Goal: Task Accomplishment & Management: Manage account settings

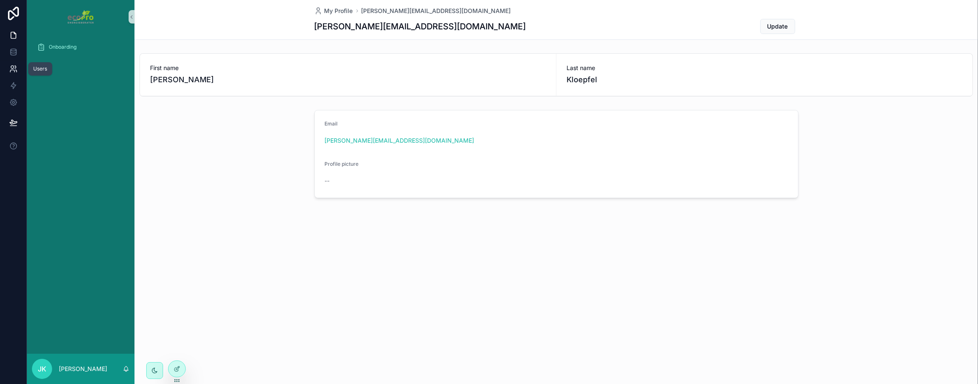
click at [12, 68] on icon at bounding box center [12, 67] width 3 height 3
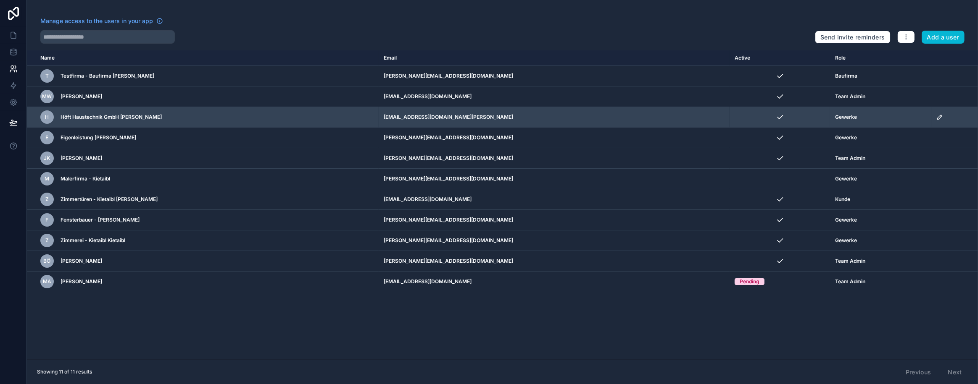
click at [936, 117] on icon "scrollable content" at bounding box center [939, 117] width 7 height 7
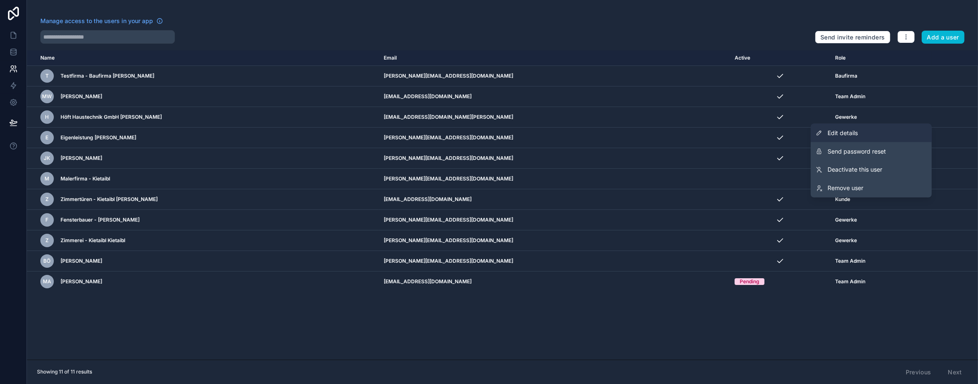
click at [853, 130] on span "Edit details" at bounding box center [842, 133] width 30 height 8
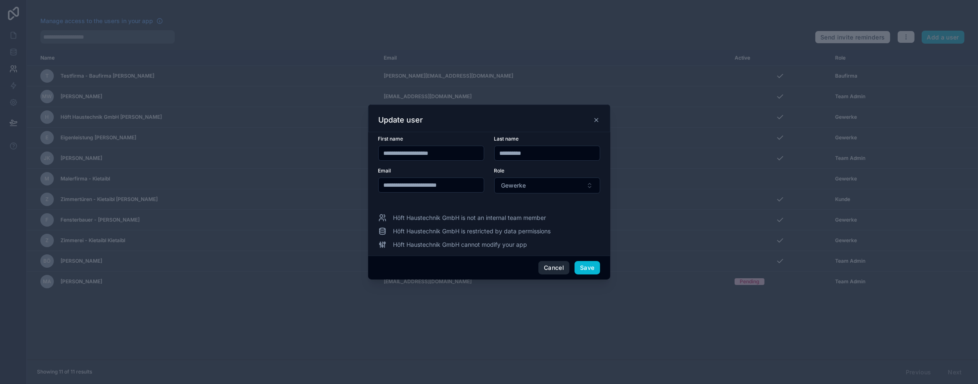
click at [553, 270] on button "Cancel" at bounding box center [553, 267] width 31 height 13
